Goal: Task Accomplishment & Management: Manage account settings

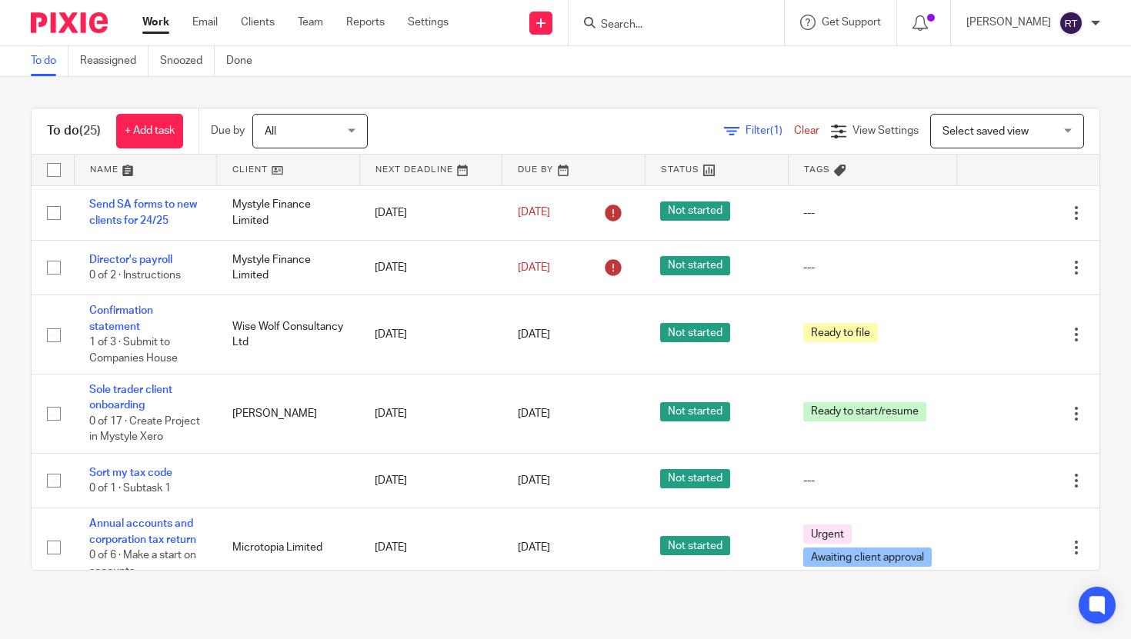
click at [681, 31] on form at bounding box center [681, 22] width 164 height 19
click at [665, 22] on input "Search" at bounding box center [668, 25] width 138 height 14
type input "huma"
click at [668, 55] on link at bounding box center [691, 59] width 191 height 23
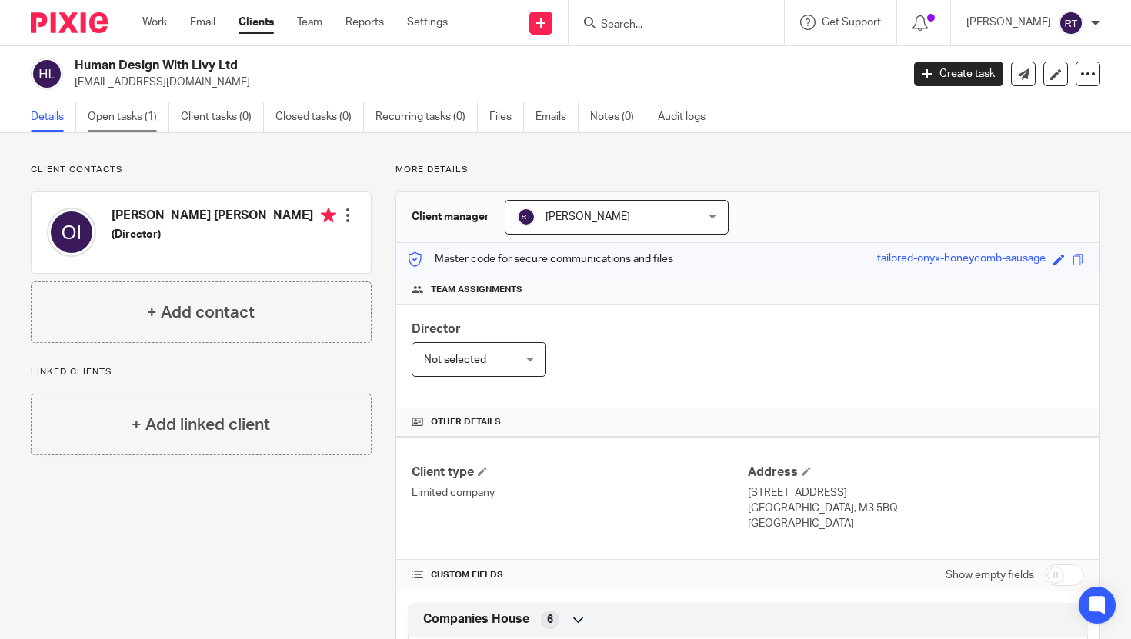
click at [135, 123] on link "Open tasks (1)" at bounding box center [129, 117] width 82 height 30
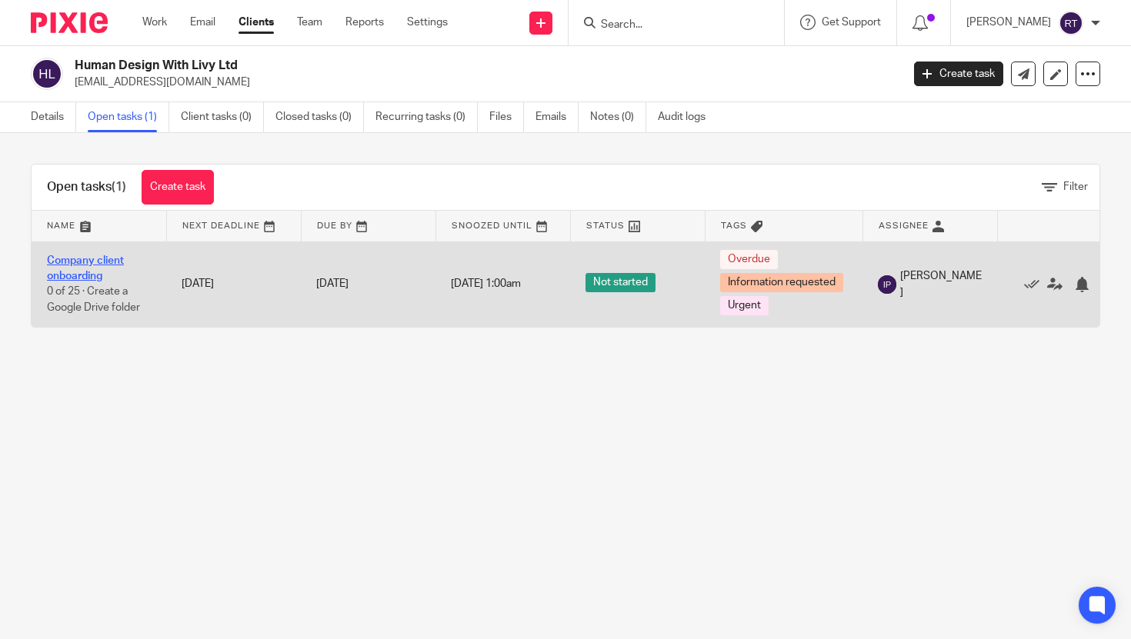
click at [98, 261] on link "Company client onboarding" at bounding box center [85, 268] width 77 height 26
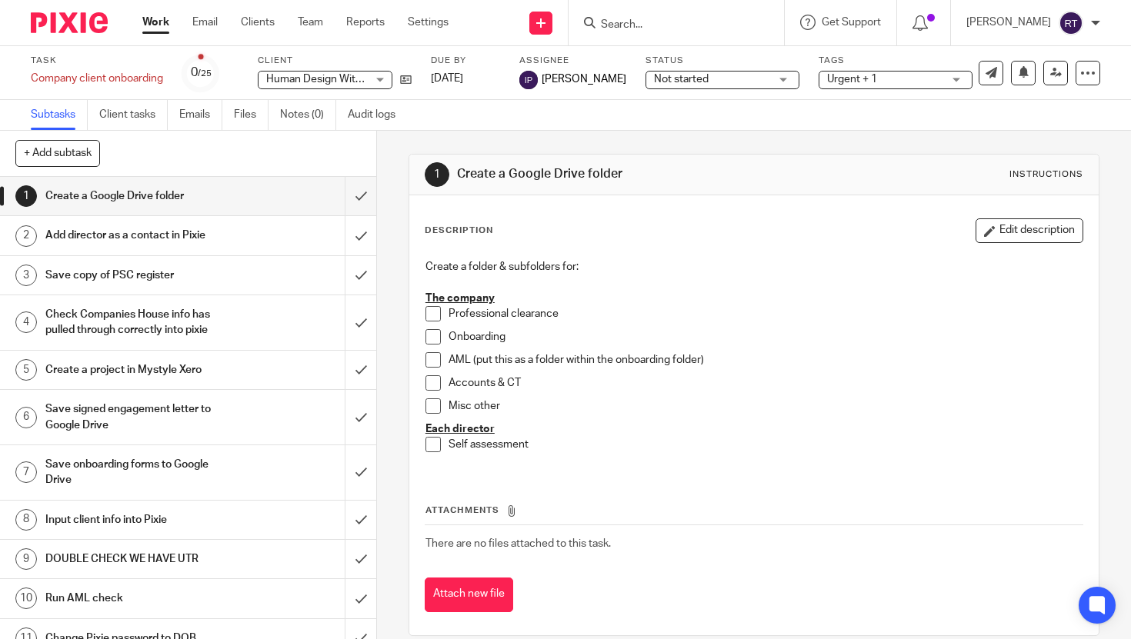
click at [867, 79] on span "Urgent + 1" at bounding box center [884, 80] width 115 height 16
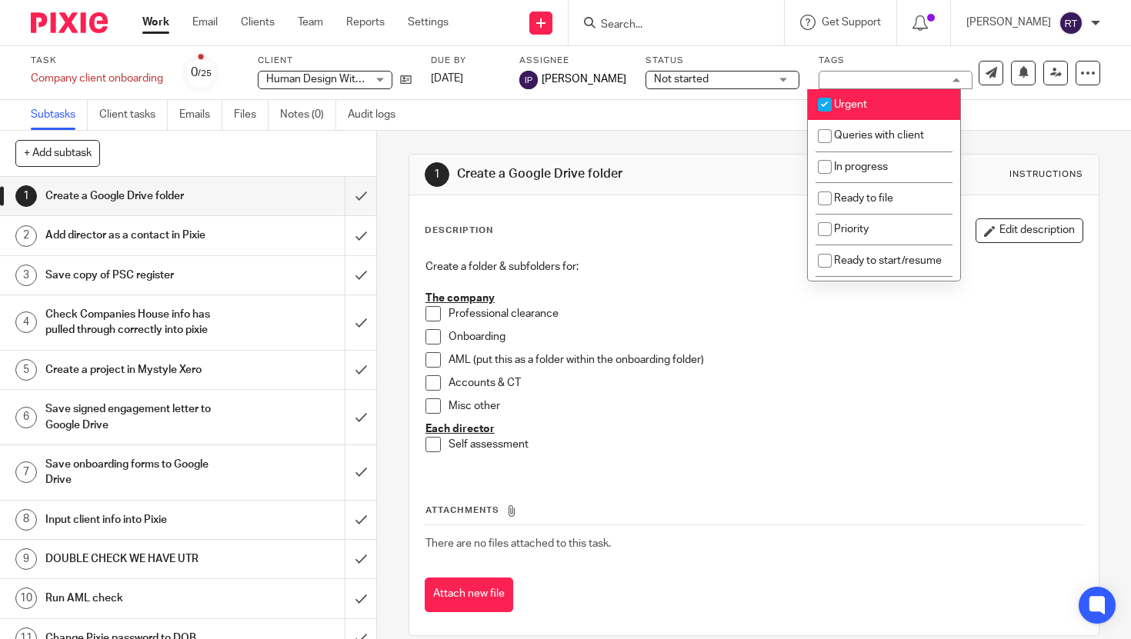
click at [846, 105] on span "Urgent" at bounding box center [850, 104] width 33 height 11
checkbox input "false"
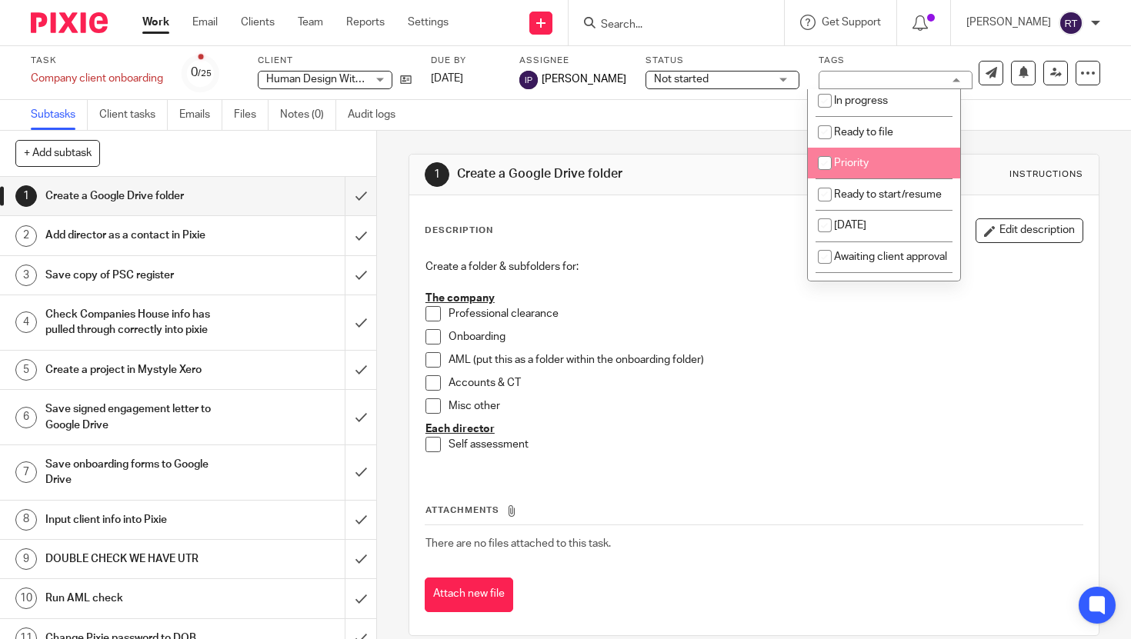
scroll to position [160, 0]
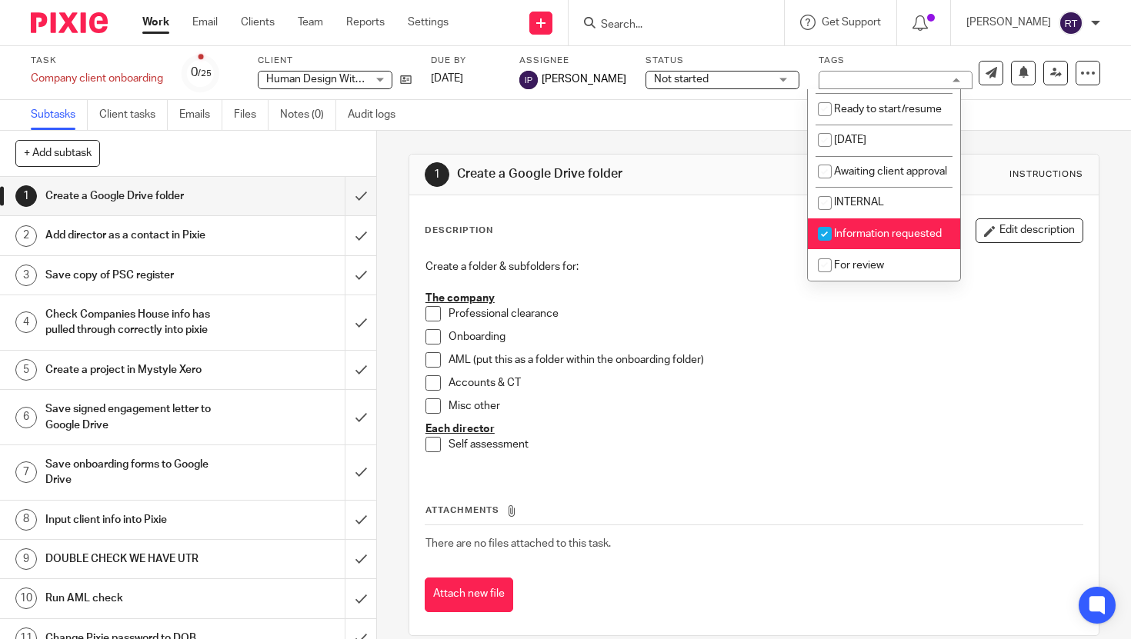
click at [854, 237] on span "Information requested" at bounding box center [888, 233] width 108 height 11
checkbox input "false"
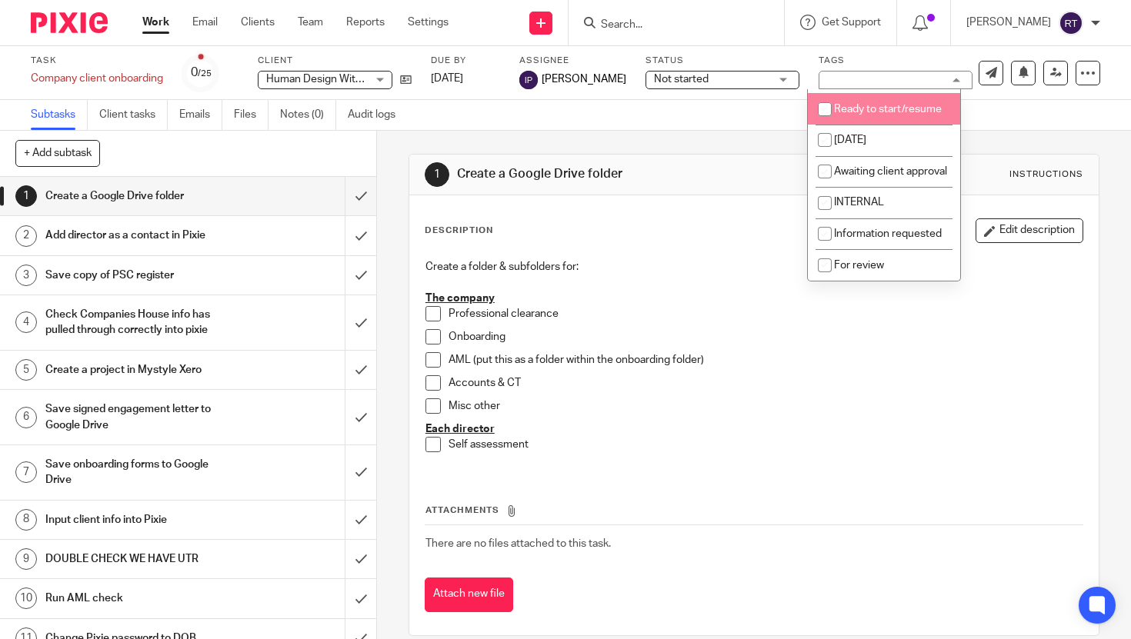
click at [869, 105] on span "Ready to start/resume" at bounding box center [888, 109] width 108 height 11
checkbox input "true"
click at [651, 21] on input "Search" at bounding box center [668, 25] width 138 height 14
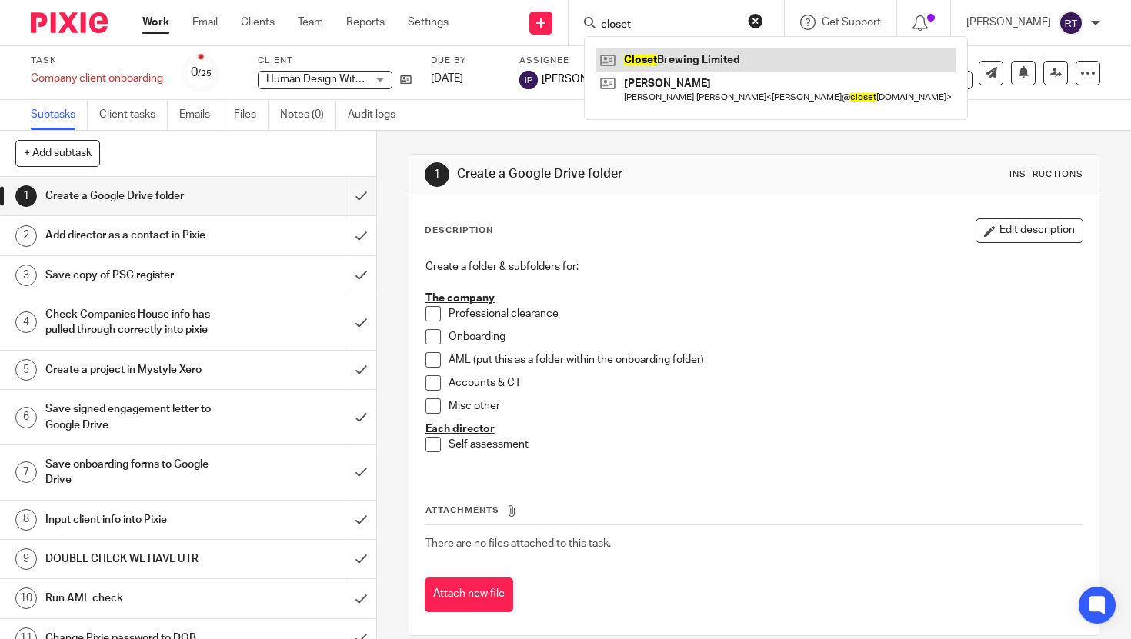
type input "closet"
click at [663, 50] on link at bounding box center [775, 59] width 359 height 23
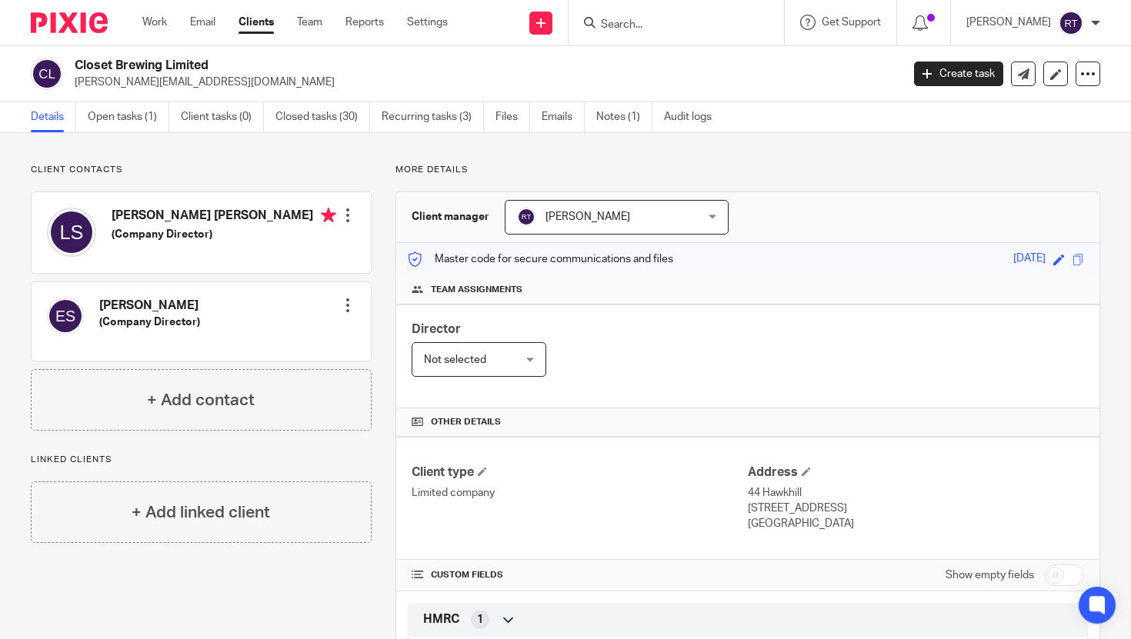
scroll to position [395, 0]
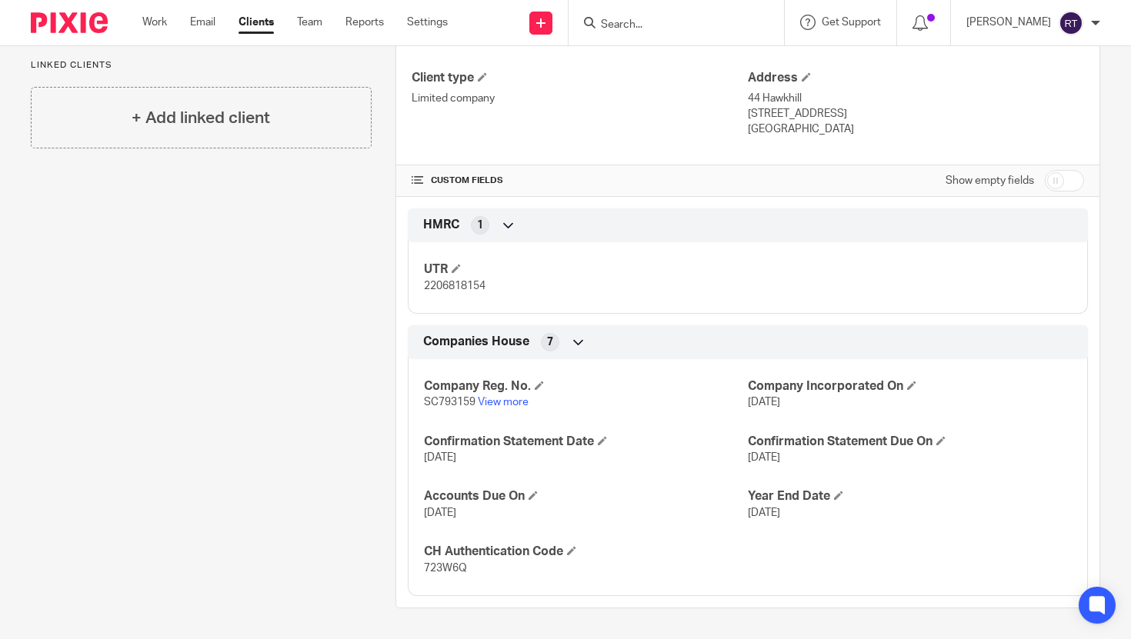
click at [447, 285] on span "2206818154" at bounding box center [455, 286] width 62 height 11
click at [446, 567] on span "723W6Q" at bounding box center [445, 568] width 43 height 11
copy span "723W6Q"
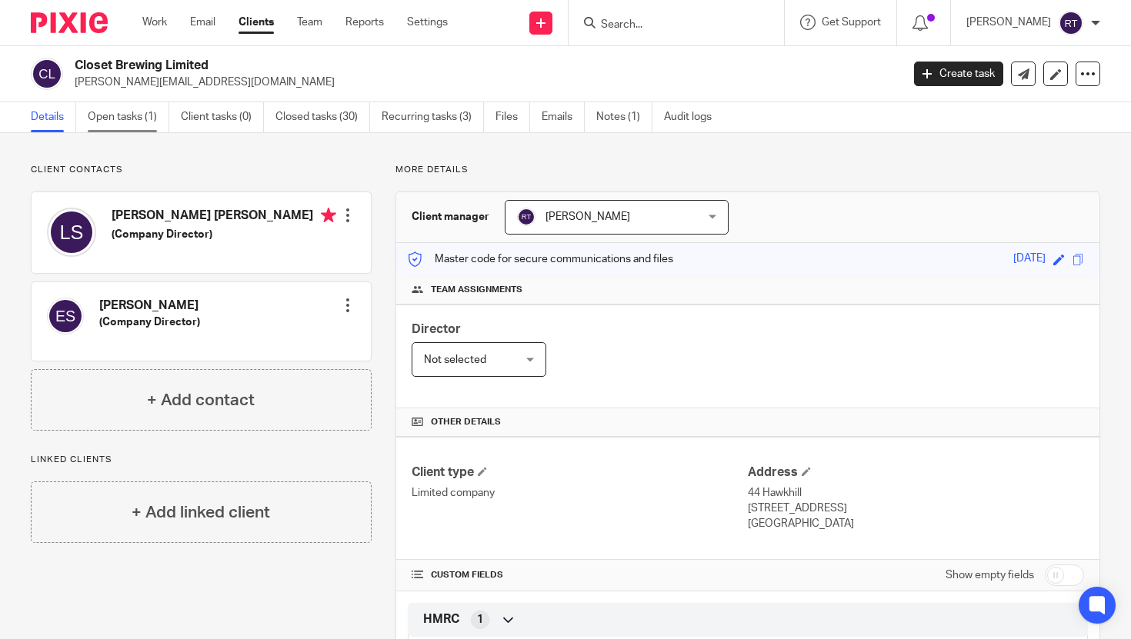
click at [138, 112] on link "Open tasks (1)" at bounding box center [129, 117] width 82 height 30
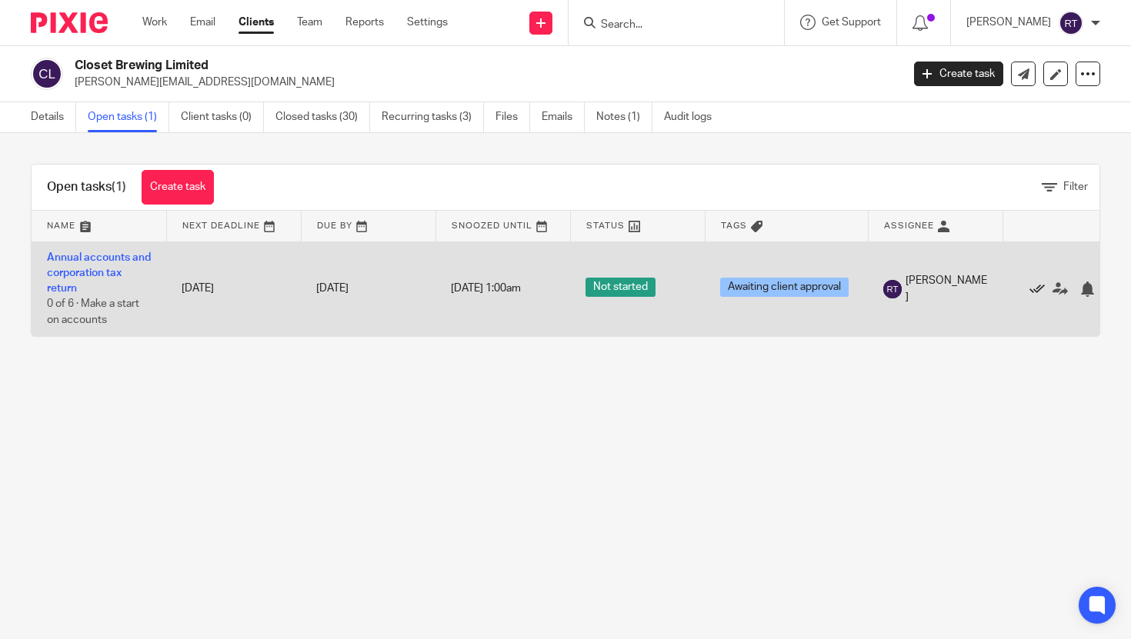
click at [1038, 288] on icon at bounding box center [1036, 288] width 15 height 15
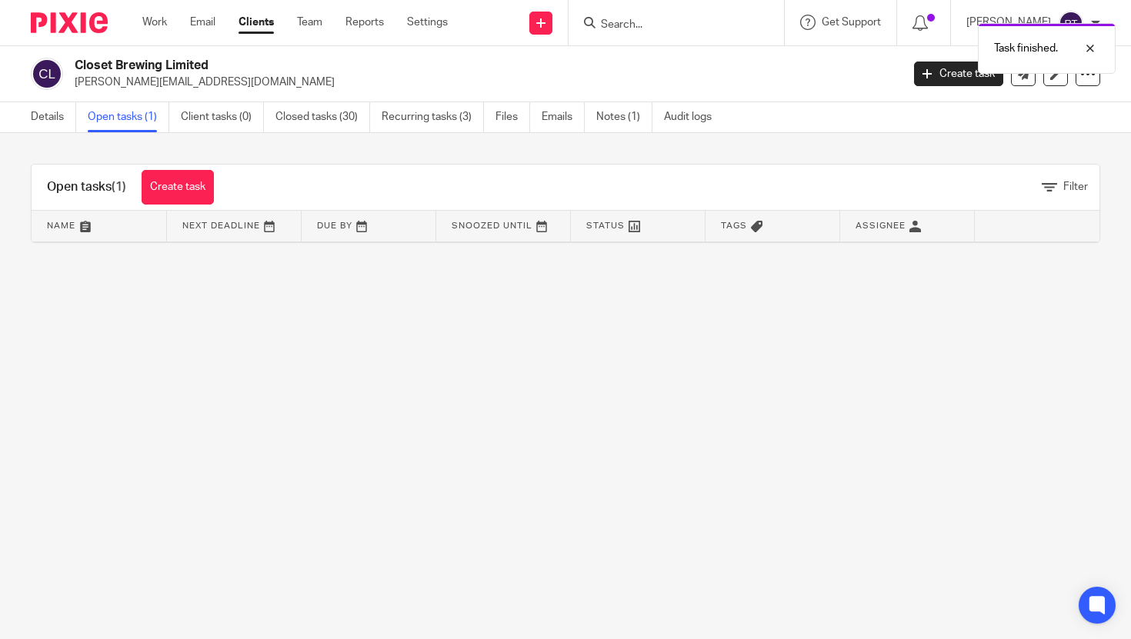
click at [166, 31] on div "Work Email Clients Team Reports Settings Work Email Clients Team Reports Settin…" at bounding box center [299, 22] width 344 height 45
click at [164, 25] on link "Work" at bounding box center [154, 22] width 25 height 15
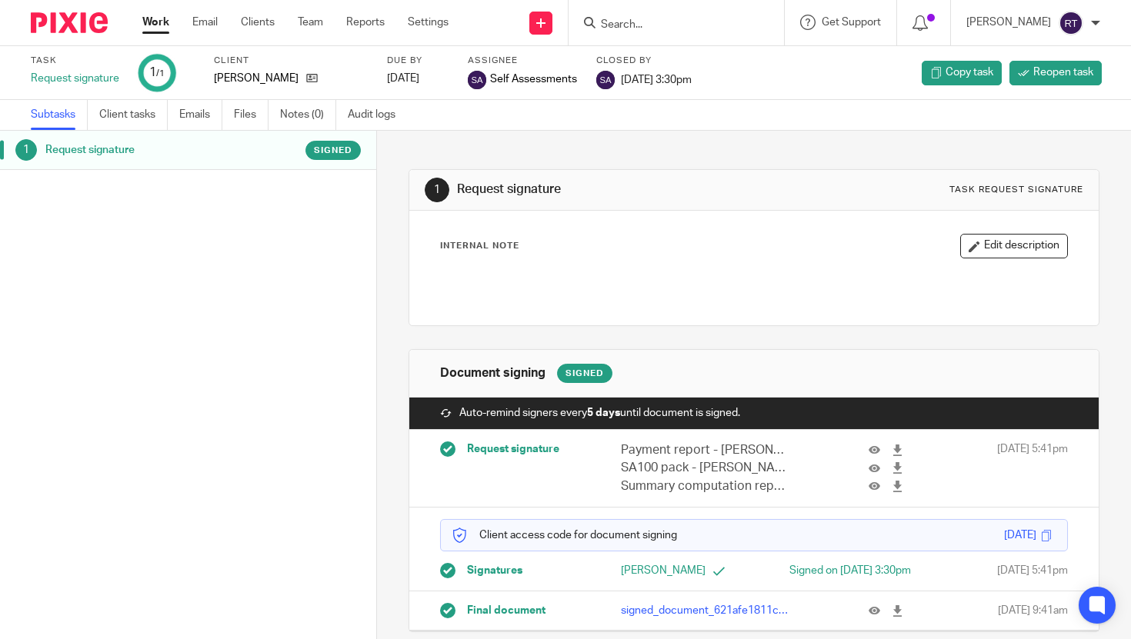
click at [146, 23] on link "Work" at bounding box center [155, 22] width 27 height 15
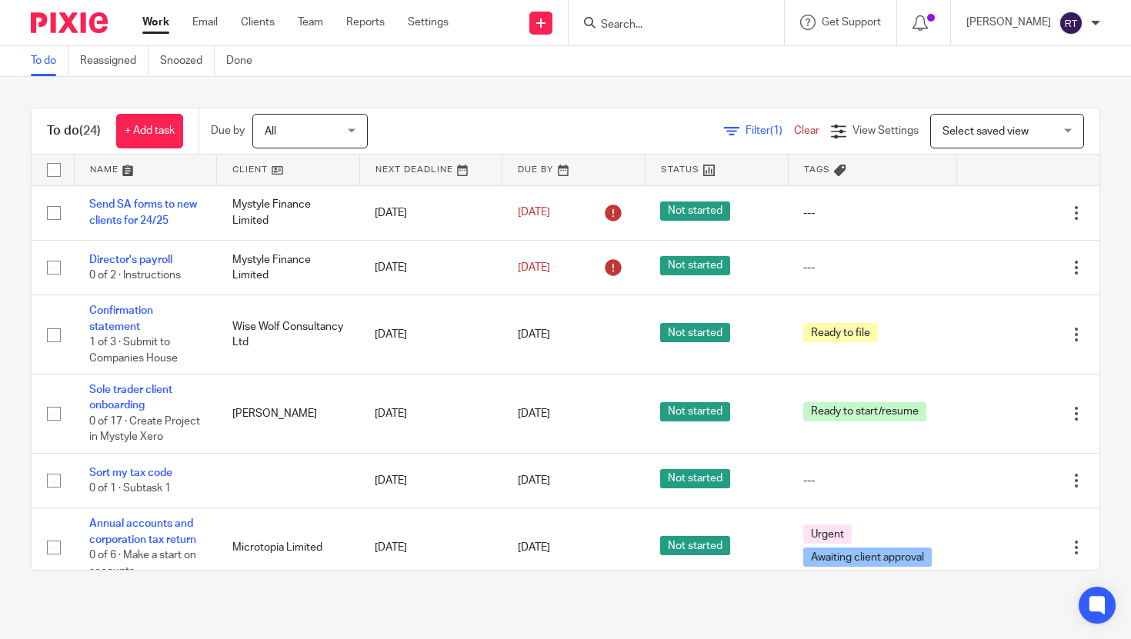
click at [651, 27] on input "Search" at bounding box center [668, 25] width 138 height 14
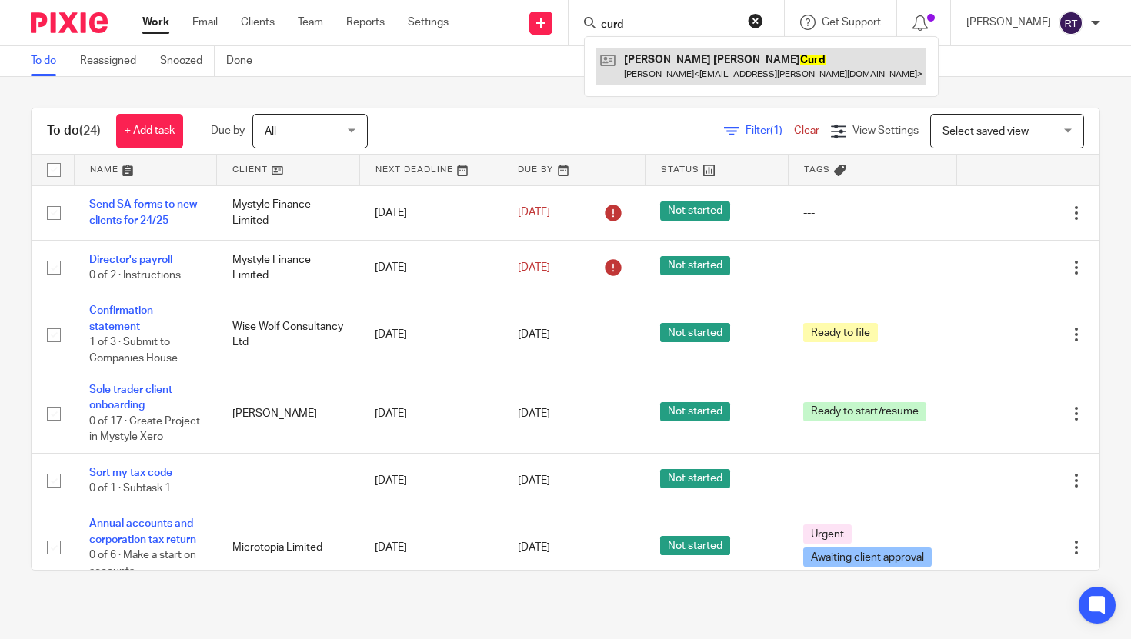
type input "curd"
click at [661, 68] on link at bounding box center [761, 65] width 330 height 35
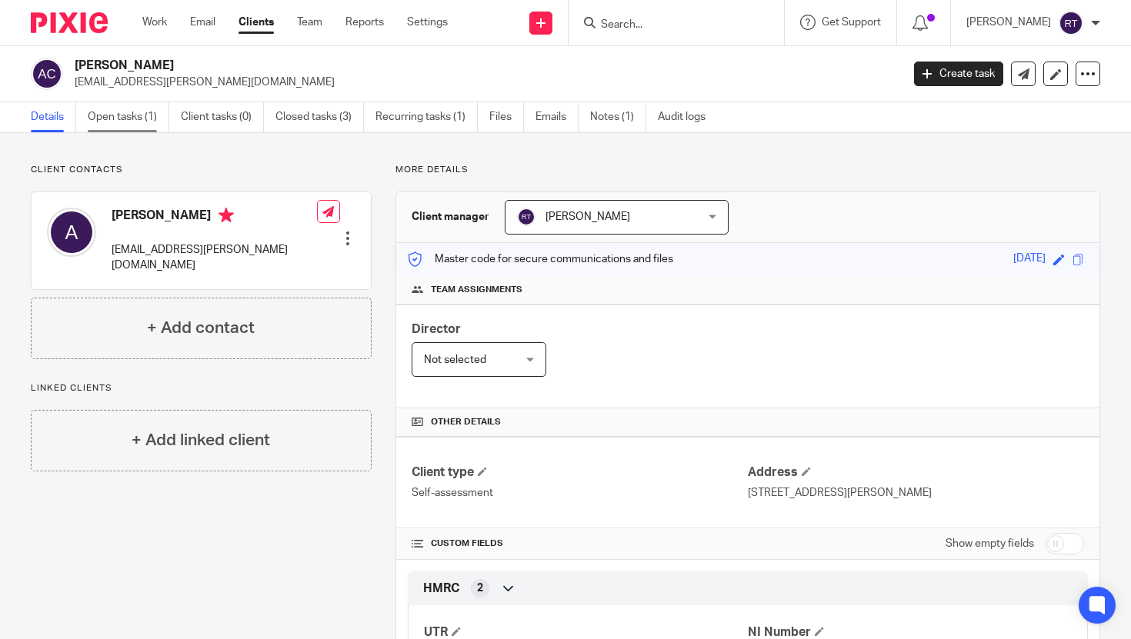
click at [136, 109] on link "Open tasks (1)" at bounding box center [129, 117] width 82 height 30
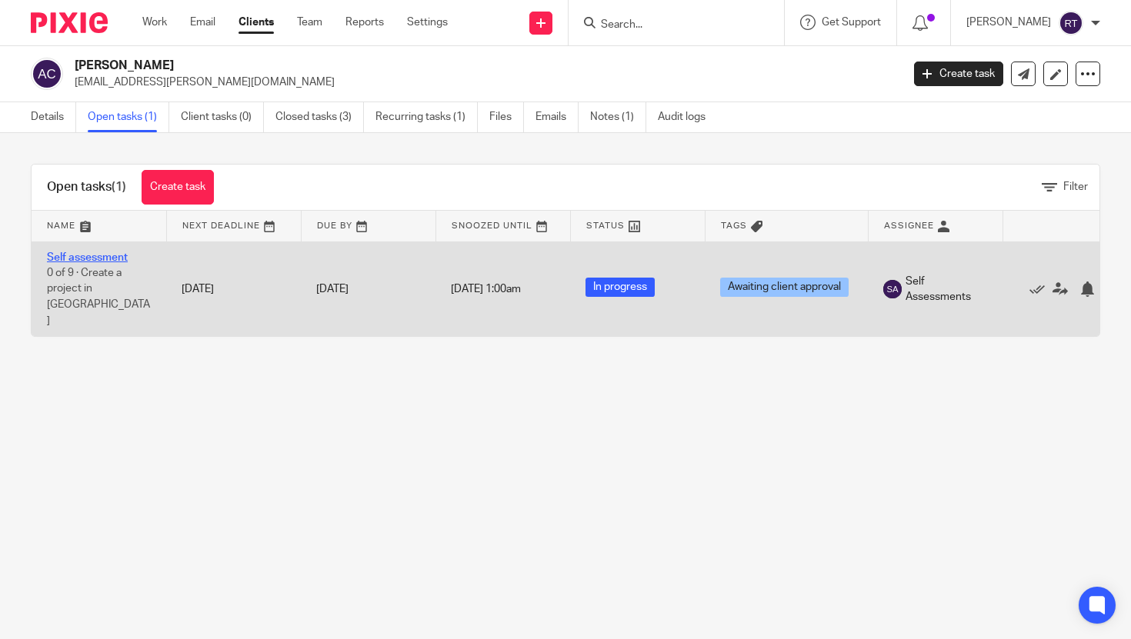
click at [80, 256] on link "Self assessment" at bounding box center [87, 257] width 81 height 11
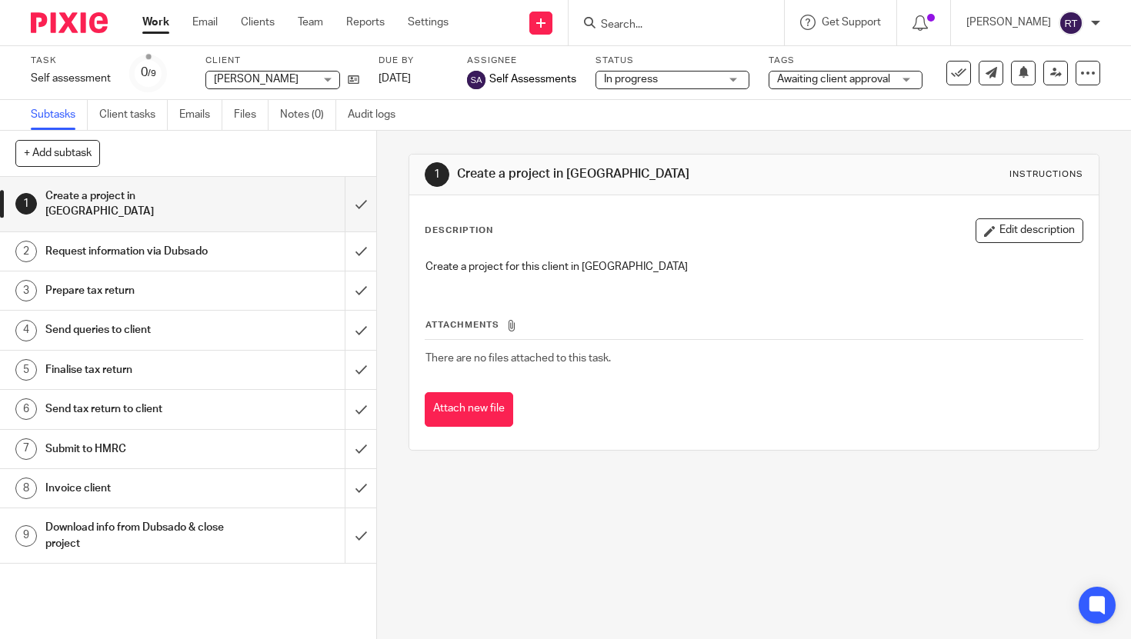
click at [861, 76] on span "Awaiting client approval" at bounding box center [833, 79] width 113 height 11
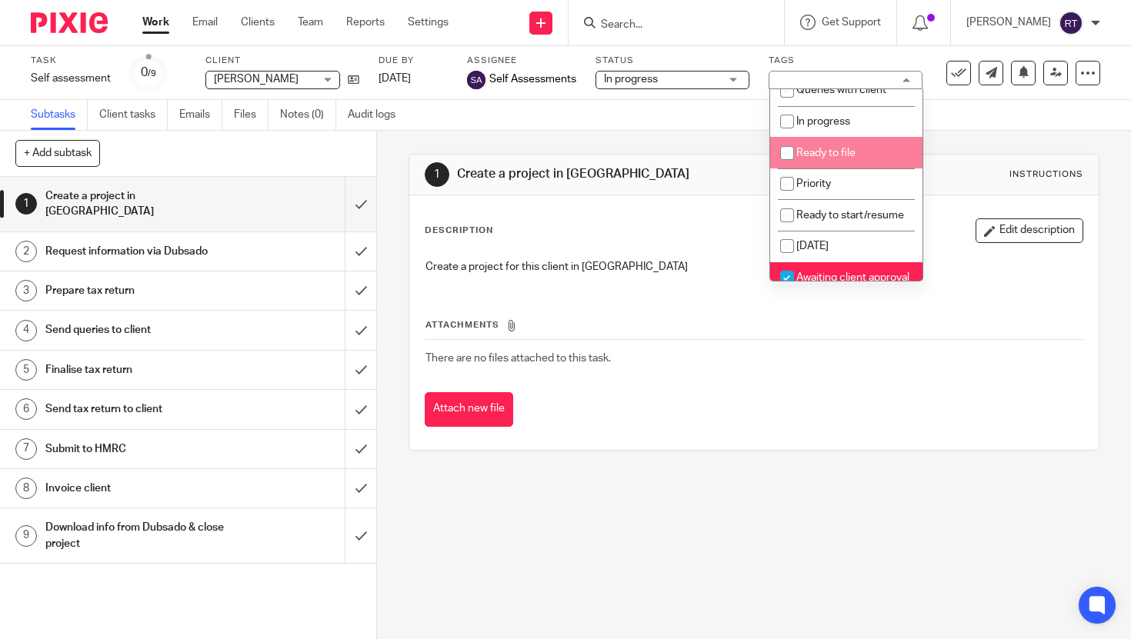
click at [838, 166] on li "Ready to file" at bounding box center [846, 153] width 152 height 32
checkbox input "true"
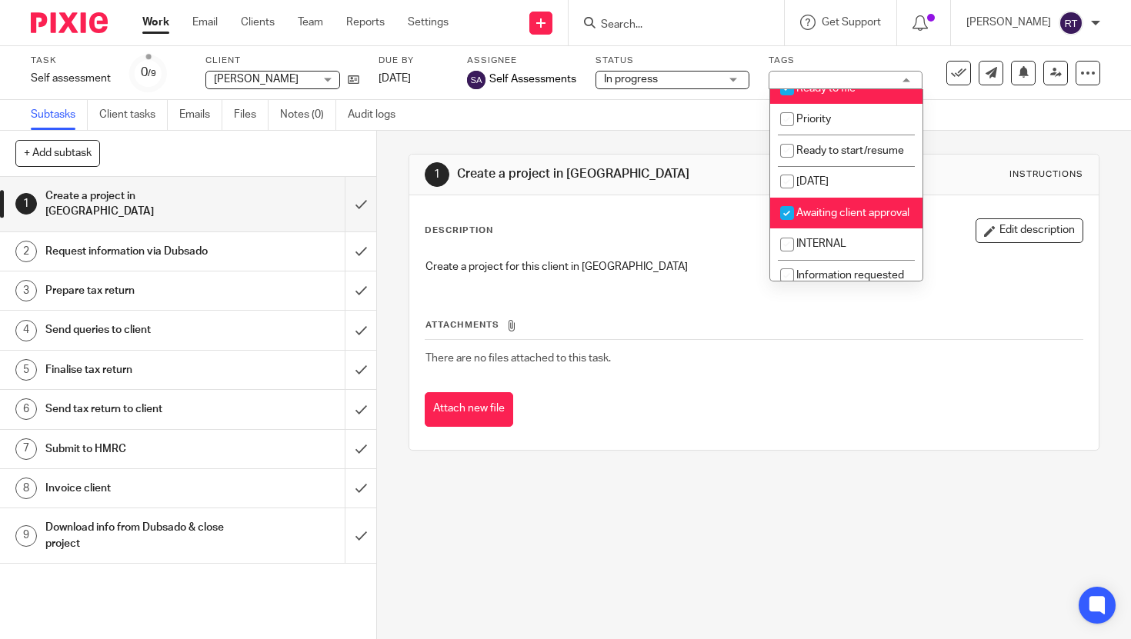
scroll to position [160, 0]
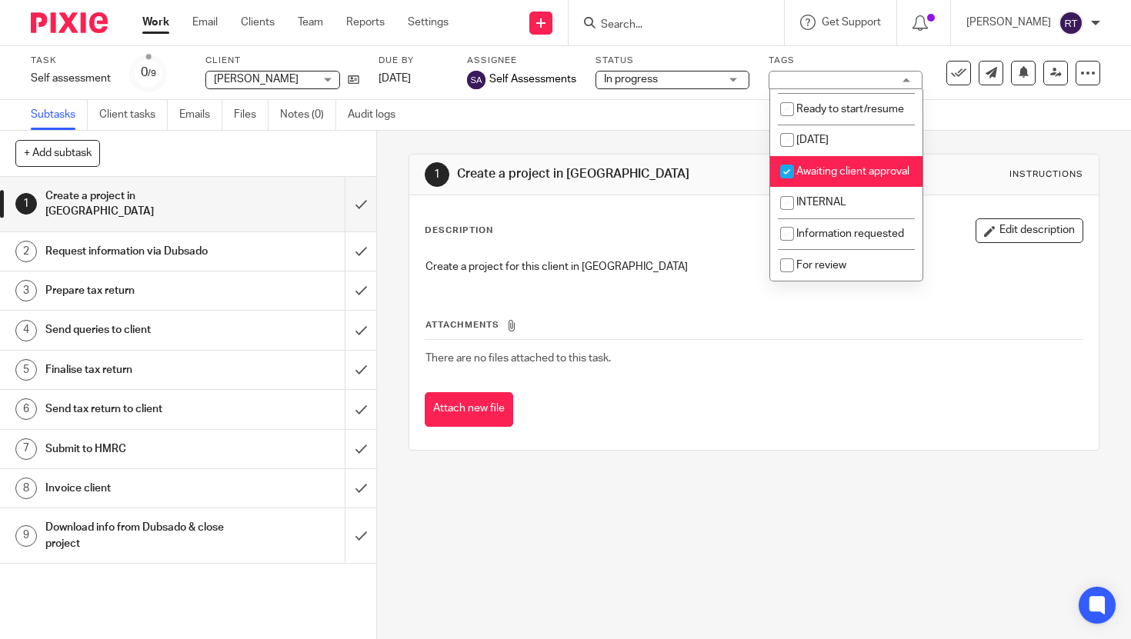
click at [835, 158] on li "Awaiting client approval" at bounding box center [846, 172] width 152 height 32
checkbox input "false"
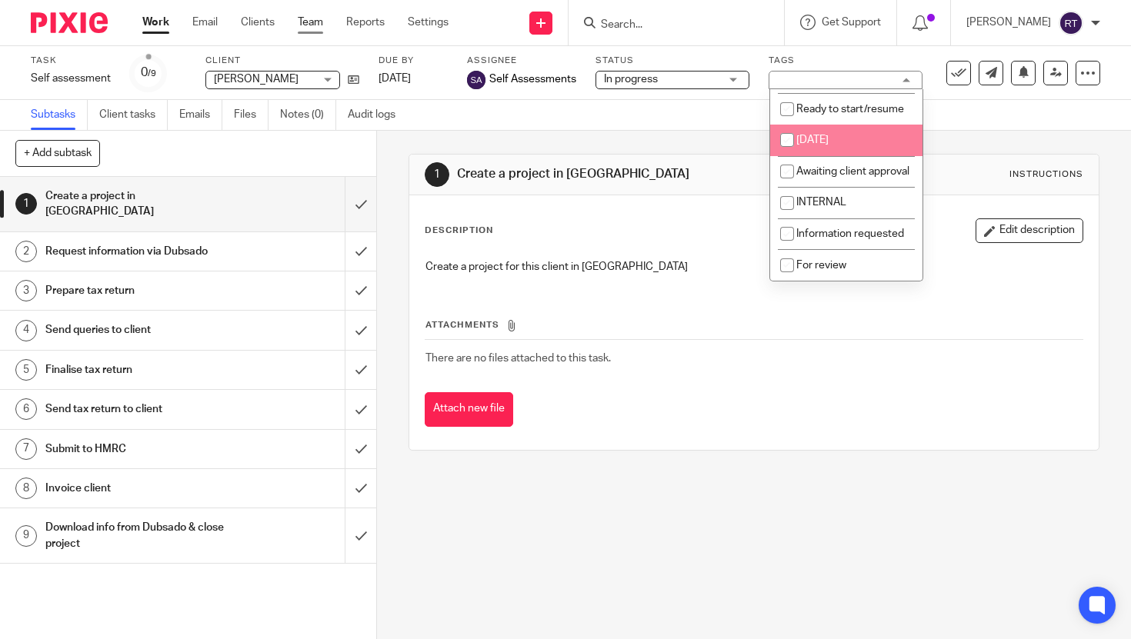
click at [308, 28] on link "Team" at bounding box center [310, 22] width 25 height 15
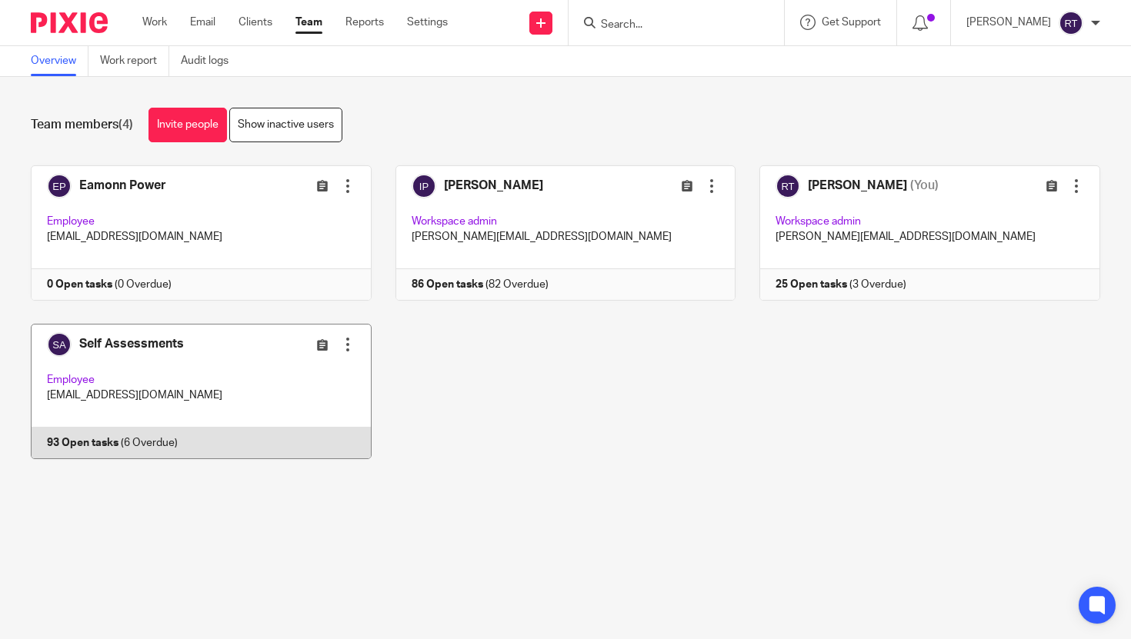
click at [235, 381] on link at bounding box center [189, 391] width 365 height 135
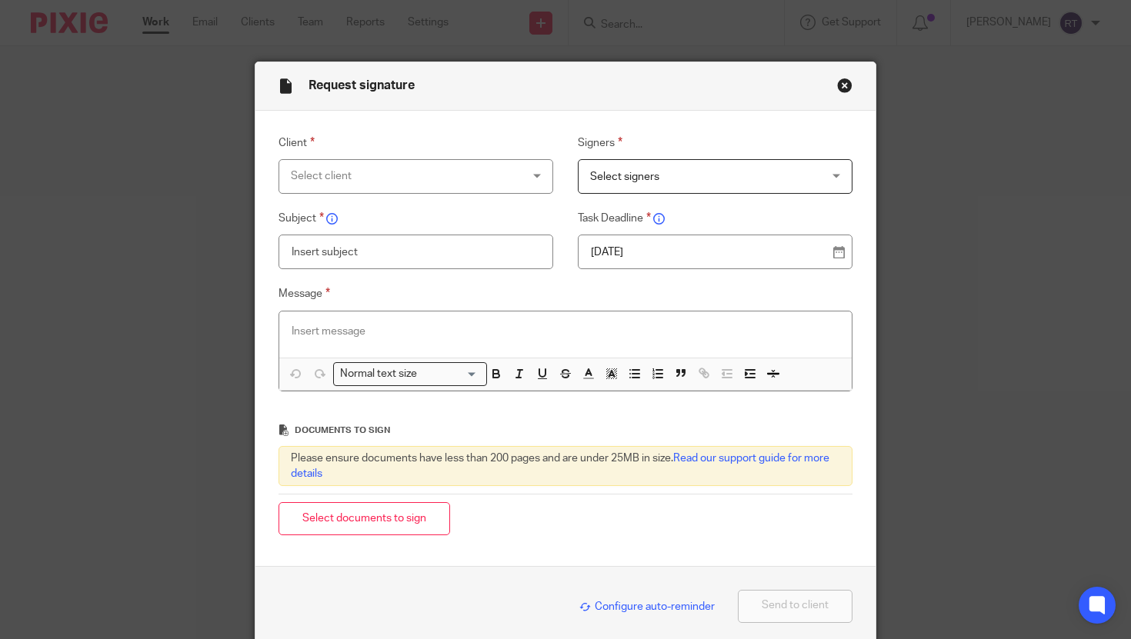
click at [844, 91] on button "Close modal" at bounding box center [844, 85] width 15 height 15
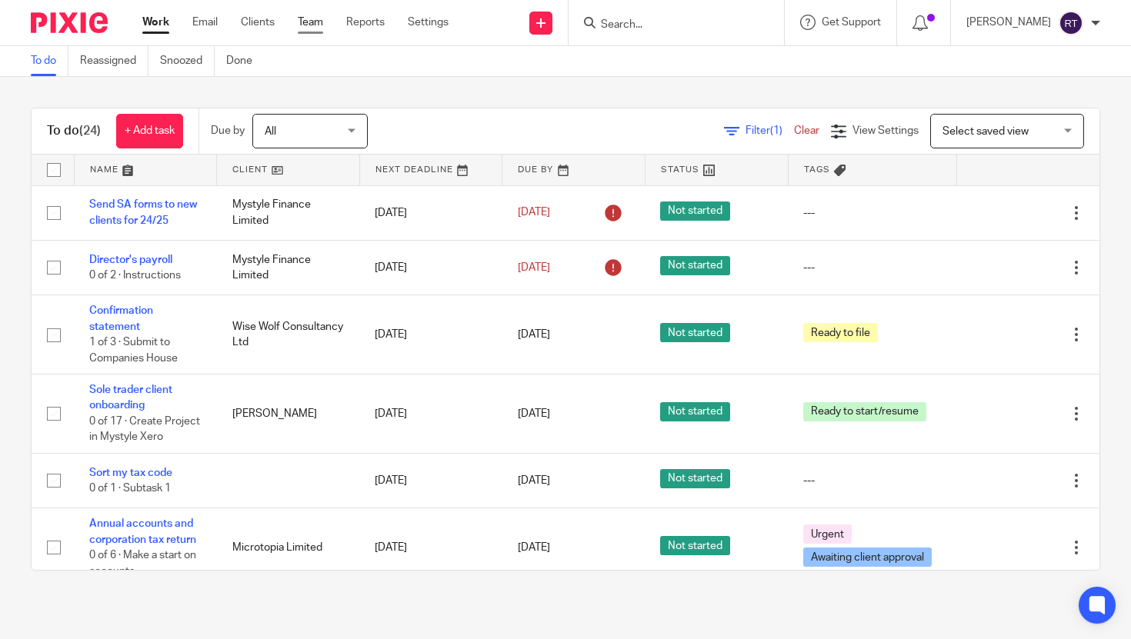
click at [319, 21] on link "Team" at bounding box center [310, 22] width 25 height 15
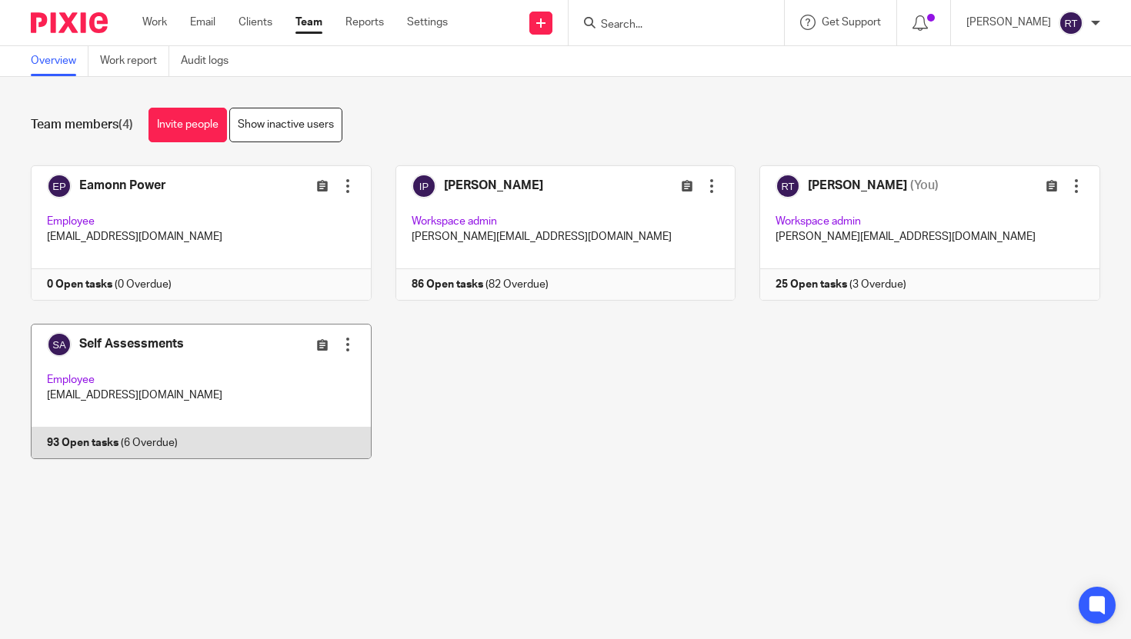
click at [236, 394] on link at bounding box center [189, 391] width 365 height 135
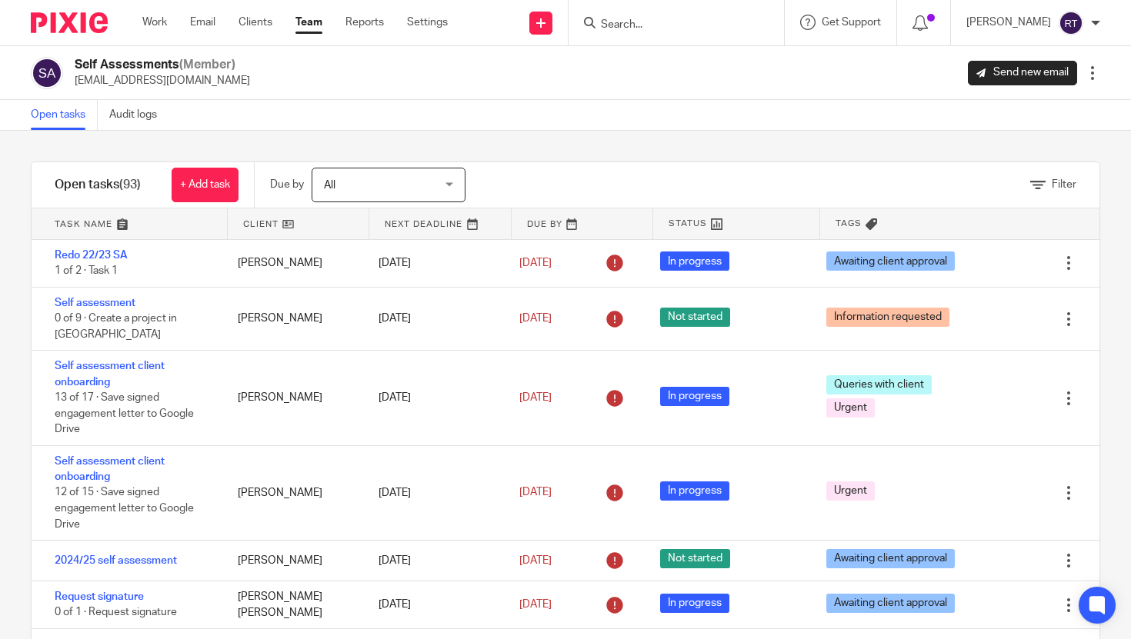
scroll to position [502, 0]
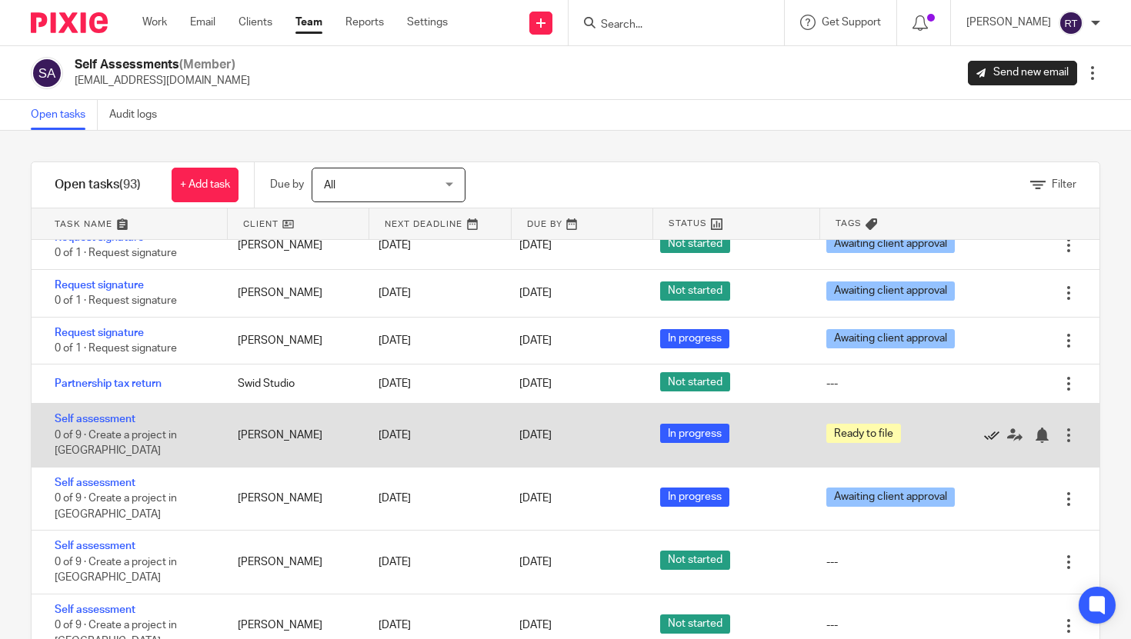
click at [994, 443] on icon at bounding box center [991, 435] width 15 height 15
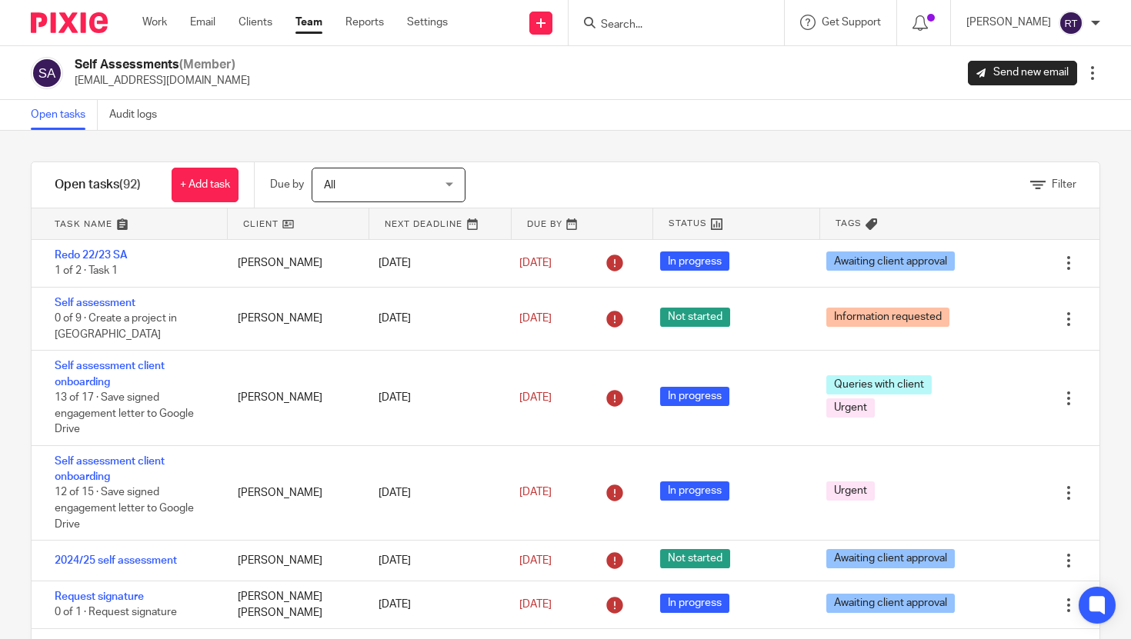
click at [155, 40] on div "Work Email Clients Team Reports Settings Work Email Clients Team Reports Settin…" at bounding box center [299, 22] width 344 height 45
click at [150, 28] on link "Work" at bounding box center [154, 22] width 25 height 15
